Goal: Information Seeking & Learning: Find specific fact

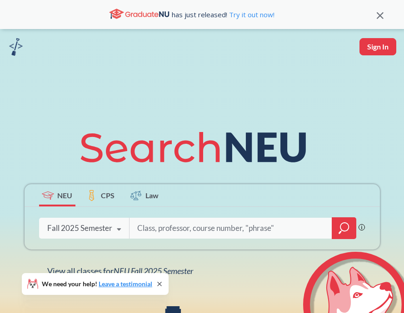
click at [165, 226] on input "search" at bounding box center [230, 228] width 189 height 19
type input "orgb"
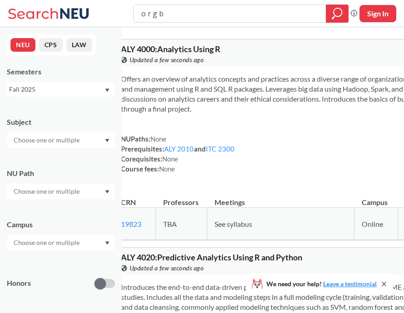
click at [165, 226] on td "TBA" at bounding box center [181, 224] width 51 height 32
click at [174, 10] on input "o r g b" at bounding box center [229, 13] width 179 height 15
type input "o"
type input "orgb 3201"
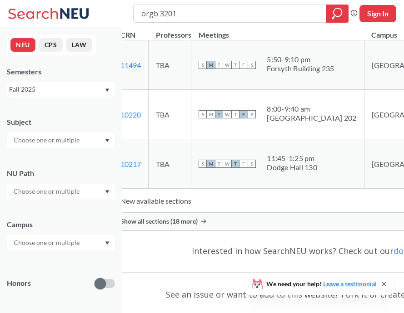
scroll to position [191, 0]
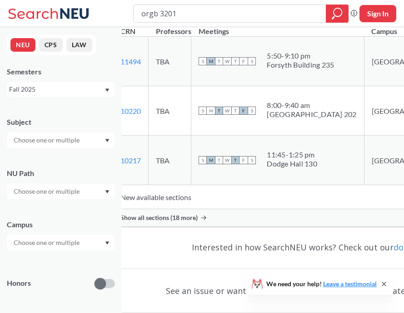
click at [196, 227] on div "Show all sections (18 more)" at bounding box center [323, 217] width 421 height 17
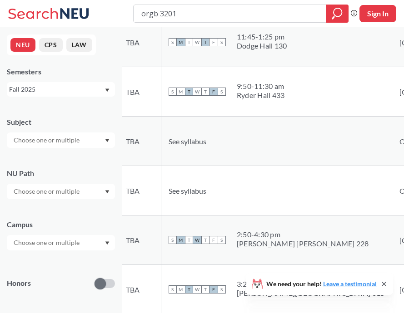
scroll to position [298, 0]
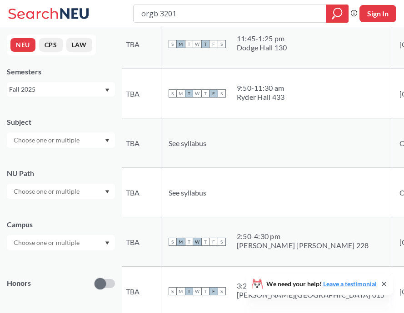
copy link "12455"
